Goal: Check status: Check status

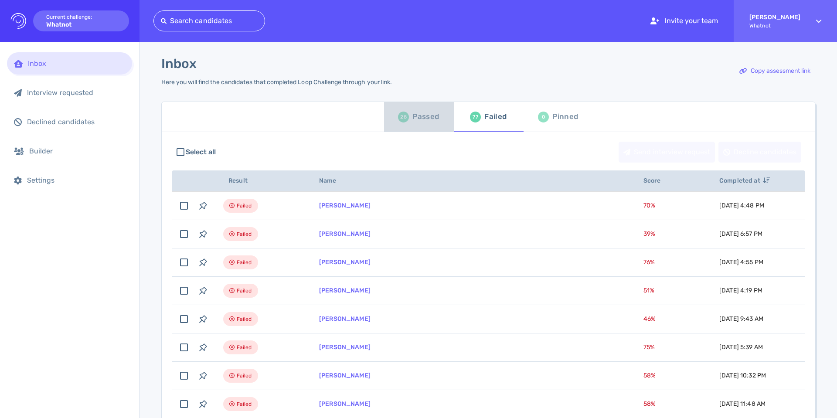
click at [417, 119] on div "Passed" at bounding box center [426, 116] width 27 height 13
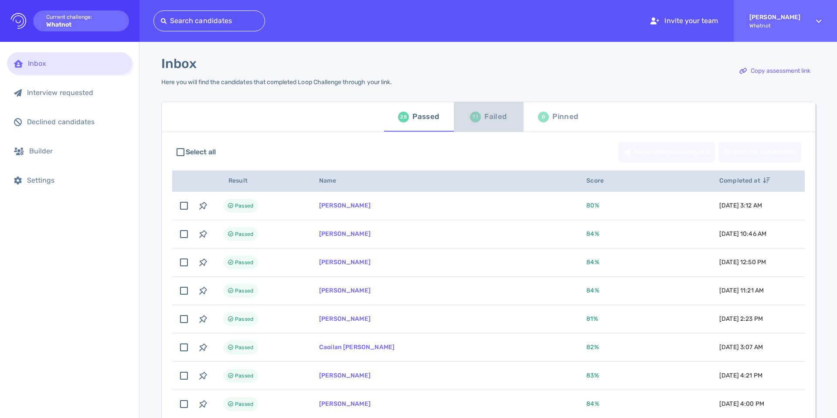
click at [488, 116] on div "Failed" at bounding box center [496, 116] width 22 height 13
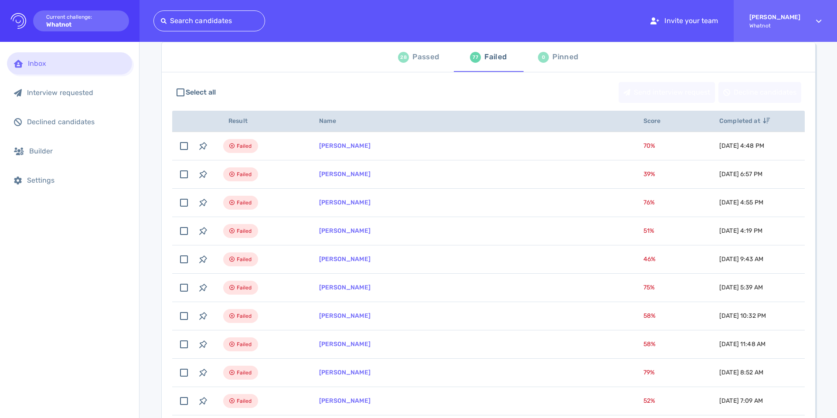
scroll to position [66, 0]
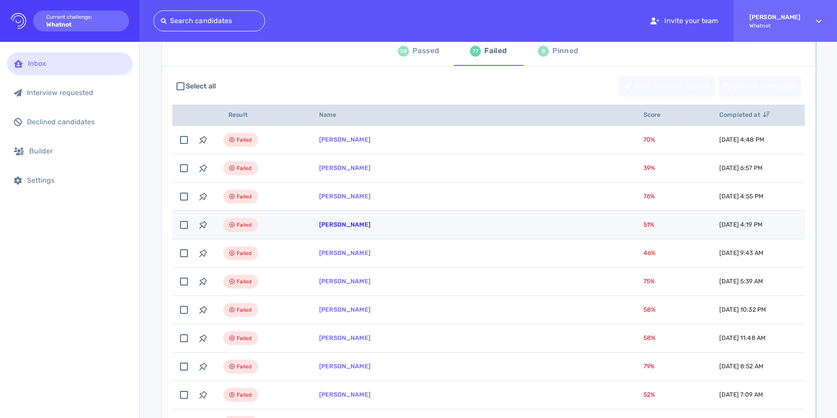
click at [334, 226] on link "[PERSON_NAME]" at bounding box center [344, 224] width 51 height 7
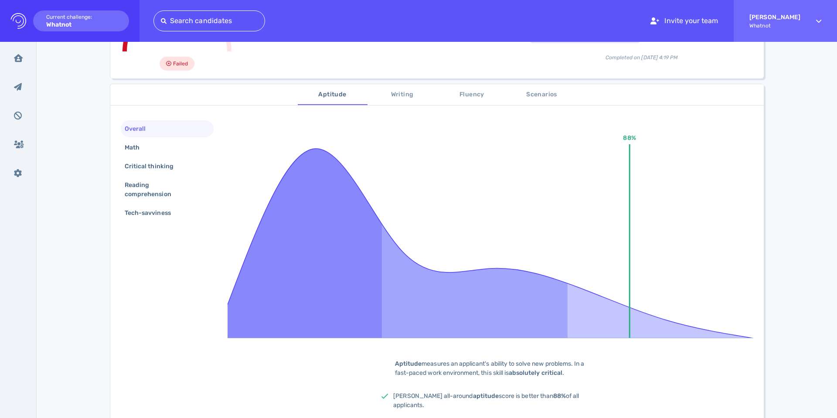
scroll to position [97, 0]
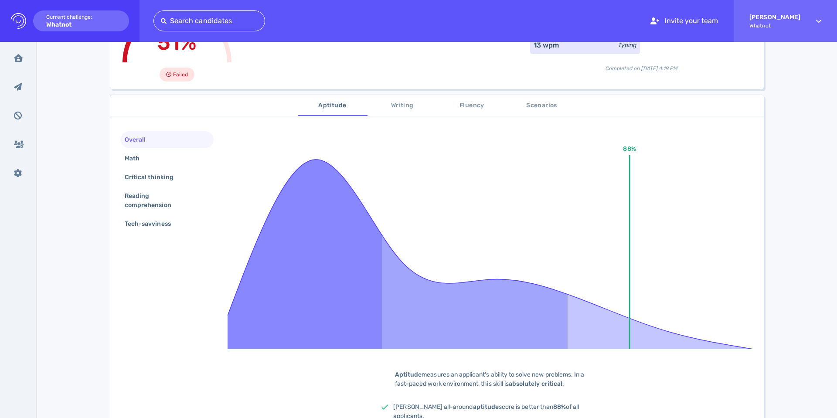
click at [384, 105] on span "Writing" at bounding box center [402, 105] width 59 height 11
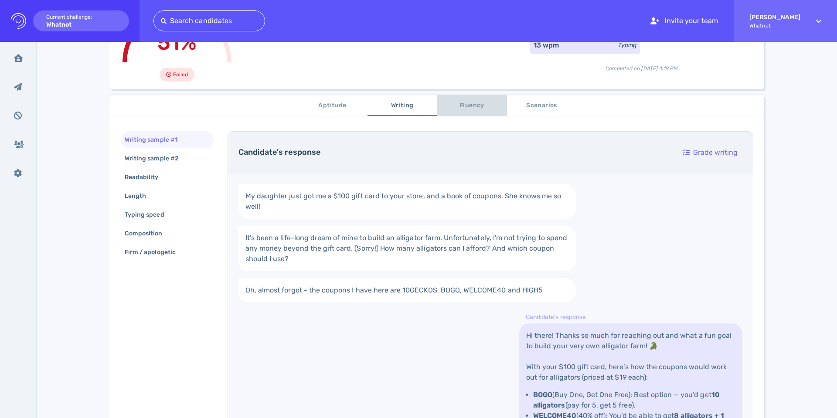
click at [471, 107] on span "Fluency" at bounding box center [472, 105] width 59 height 11
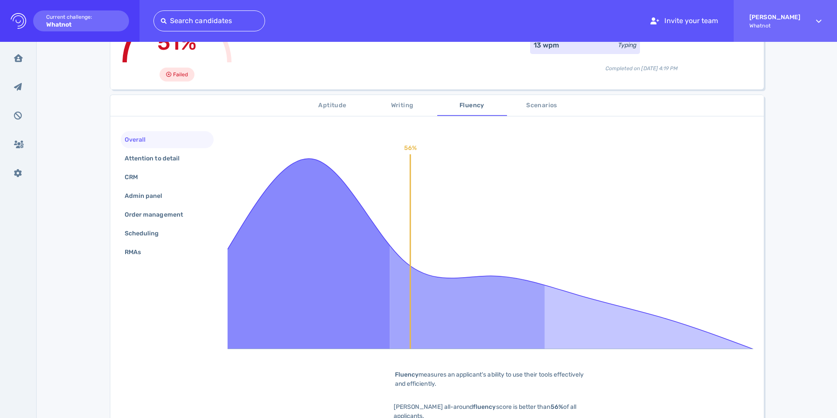
click at [550, 109] on span "Scenarios" at bounding box center [541, 105] width 59 height 11
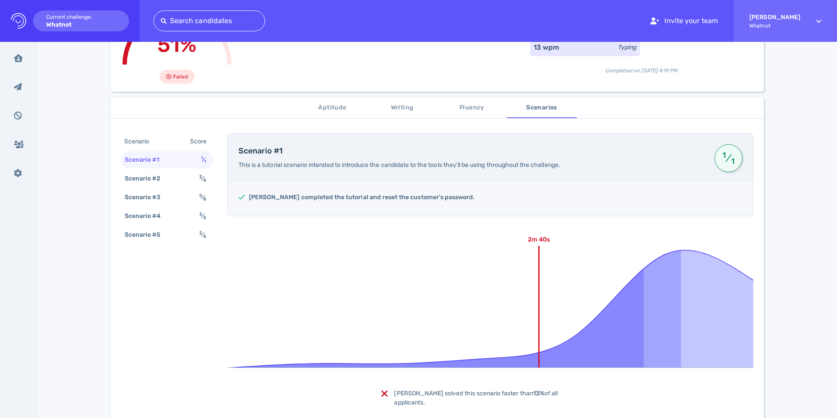
scroll to position [94, 0]
click at [325, 102] on button "Aptitude" at bounding box center [333, 108] width 70 height 21
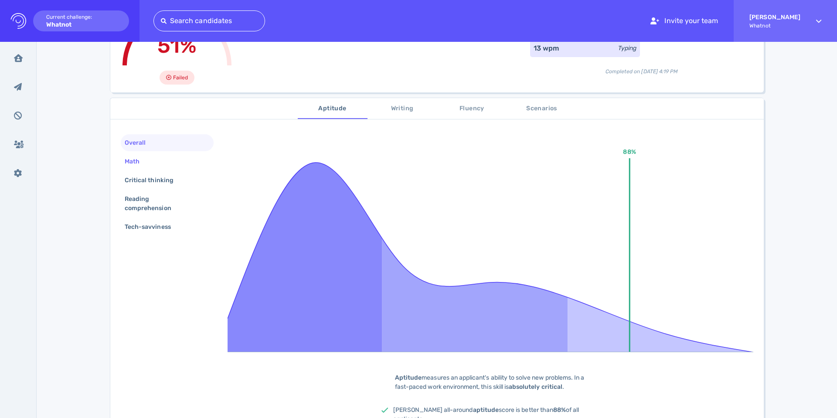
click at [136, 165] on div "Math" at bounding box center [136, 161] width 27 height 13
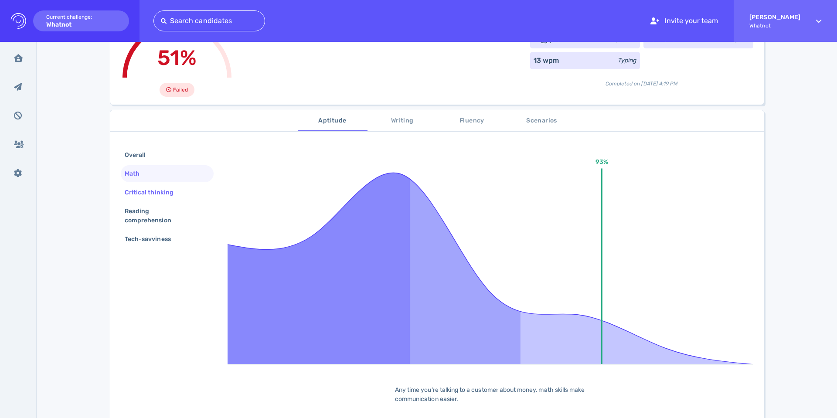
scroll to position [81, 0]
click at [143, 188] on div "Critical thinking" at bounding box center [153, 194] width 61 height 13
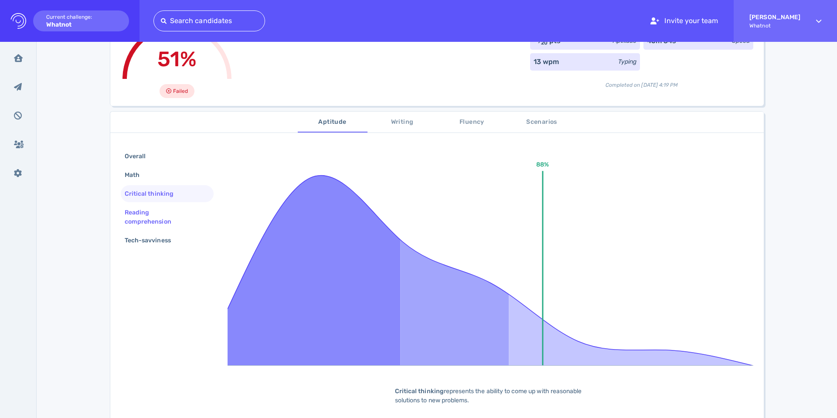
scroll to position [79, 0]
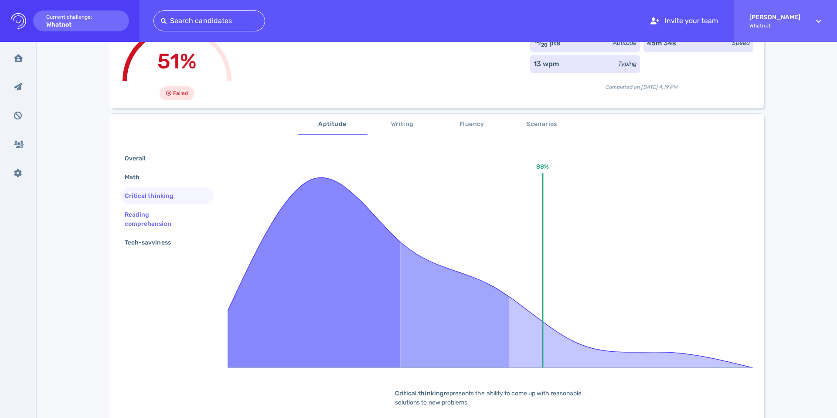
click at [137, 212] on div "Reading comprehension" at bounding box center [164, 219] width 82 height 22
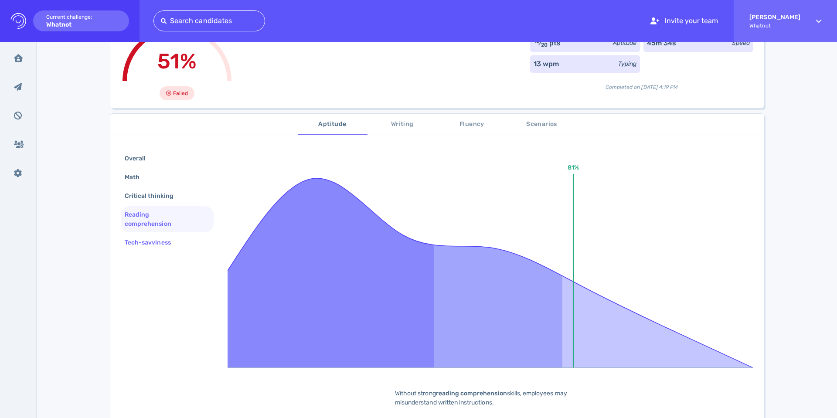
click at [143, 241] on div "Tech-savviness" at bounding box center [152, 242] width 58 height 13
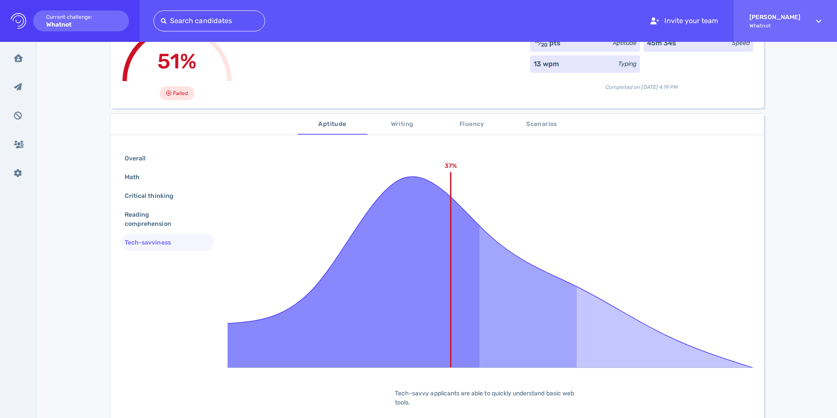
scroll to position [0, 0]
